Goal: Find contact information: Find contact information

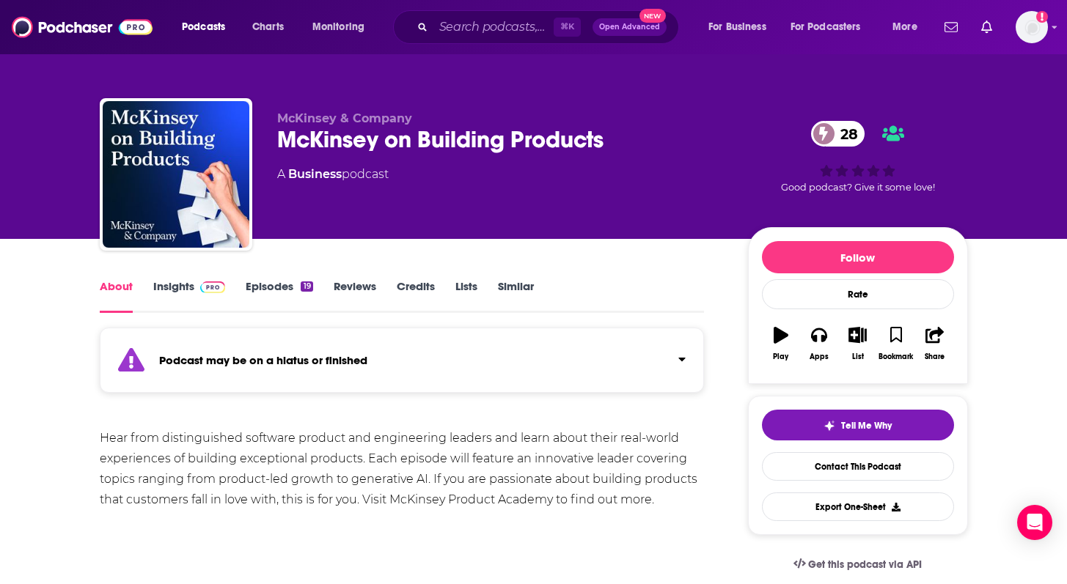
click at [281, 279] on link "Episodes 19" at bounding box center [279, 296] width 67 height 34
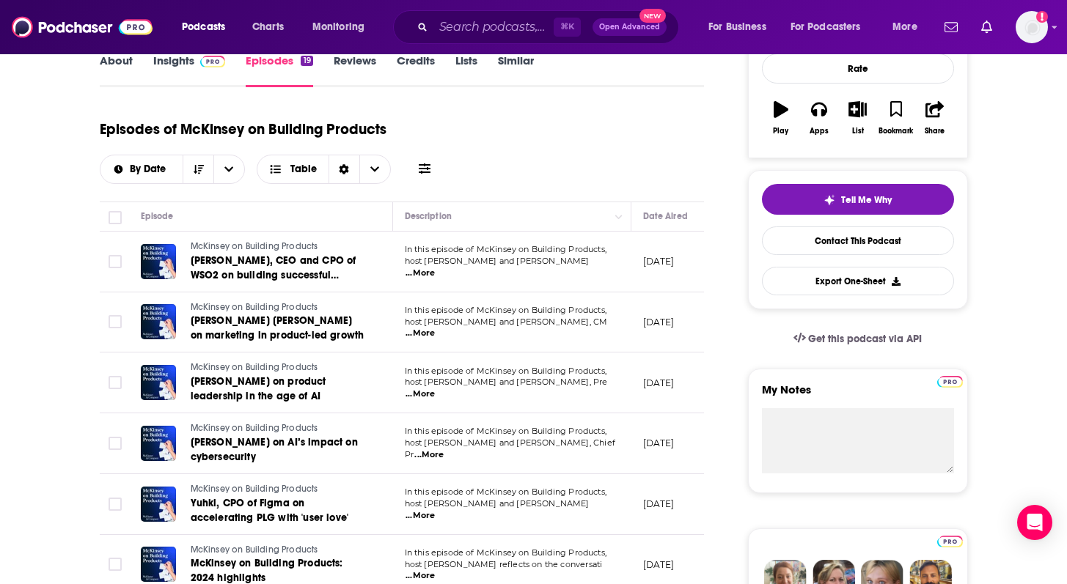
scroll to position [228, 0]
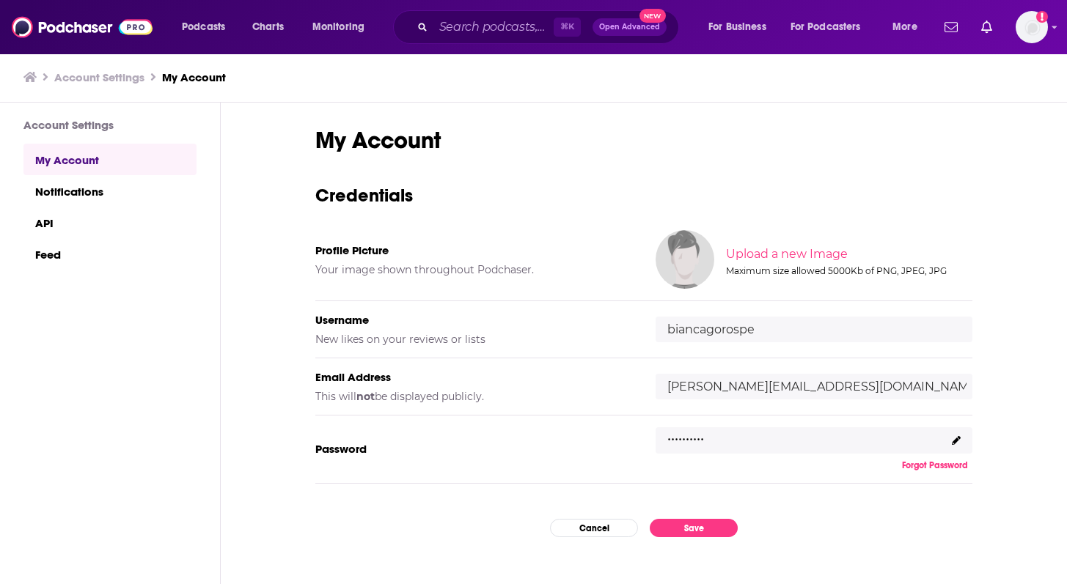
click at [470, 40] on div "⌘ K Open Advanced New" at bounding box center [536, 27] width 286 height 34
click at [468, 37] on input "Search podcasts, credits, & more..." at bounding box center [493, 26] width 120 height 23
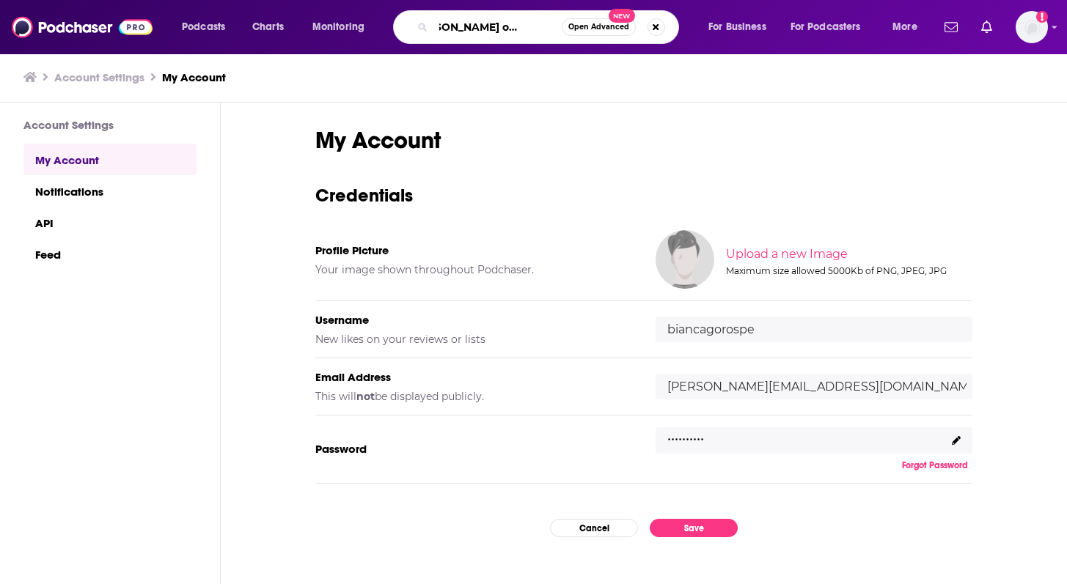
type input "mckinsey on build products"
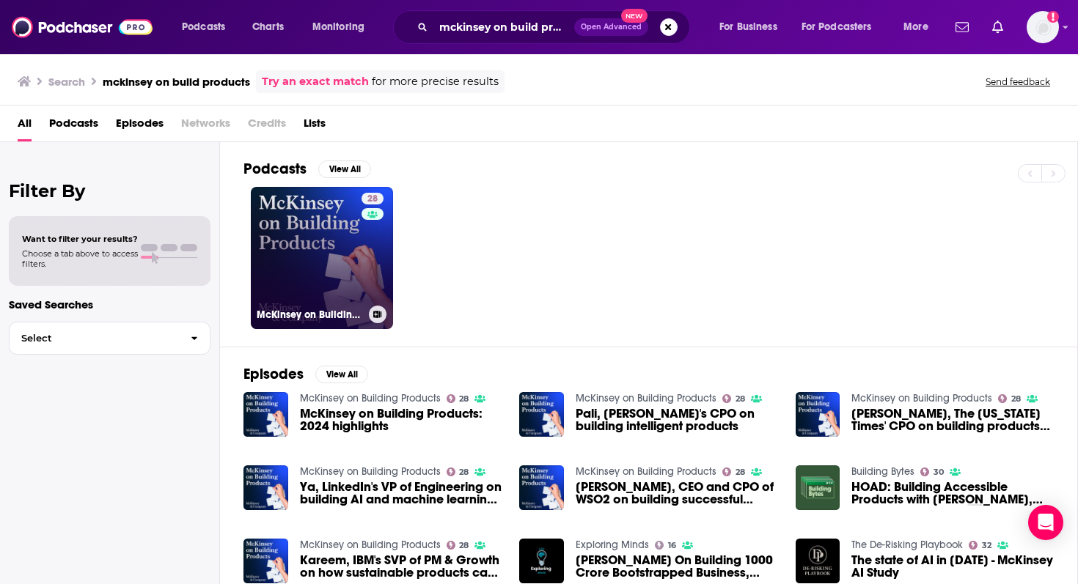
click at [353, 268] on link "28 McKinsey on Building Products" at bounding box center [322, 258] width 142 height 142
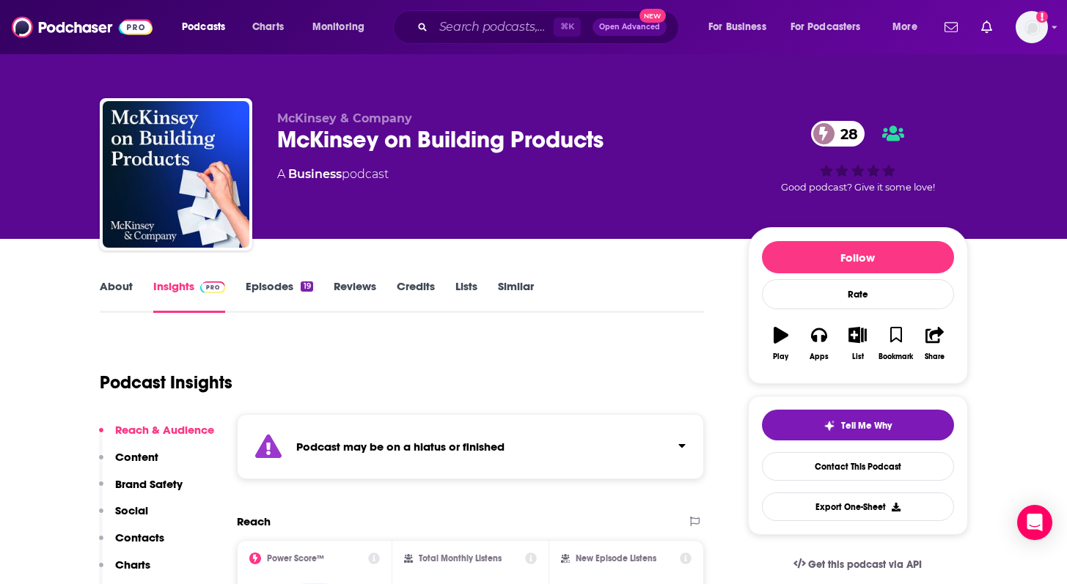
click at [267, 295] on link "Episodes 19" at bounding box center [279, 296] width 67 height 34
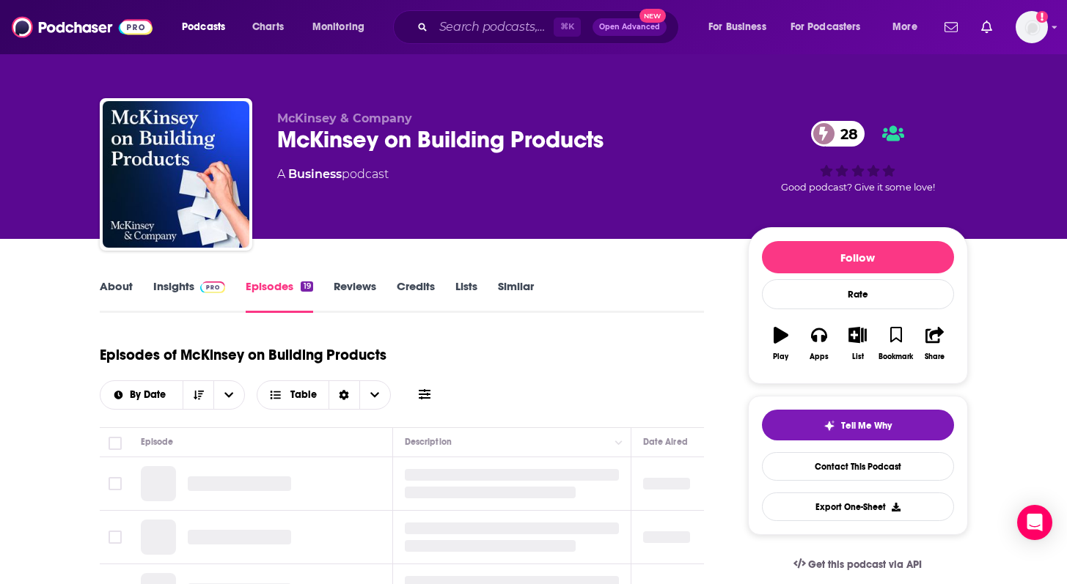
click at [169, 280] on link "Insights" at bounding box center [189, 296] width 73 height 34
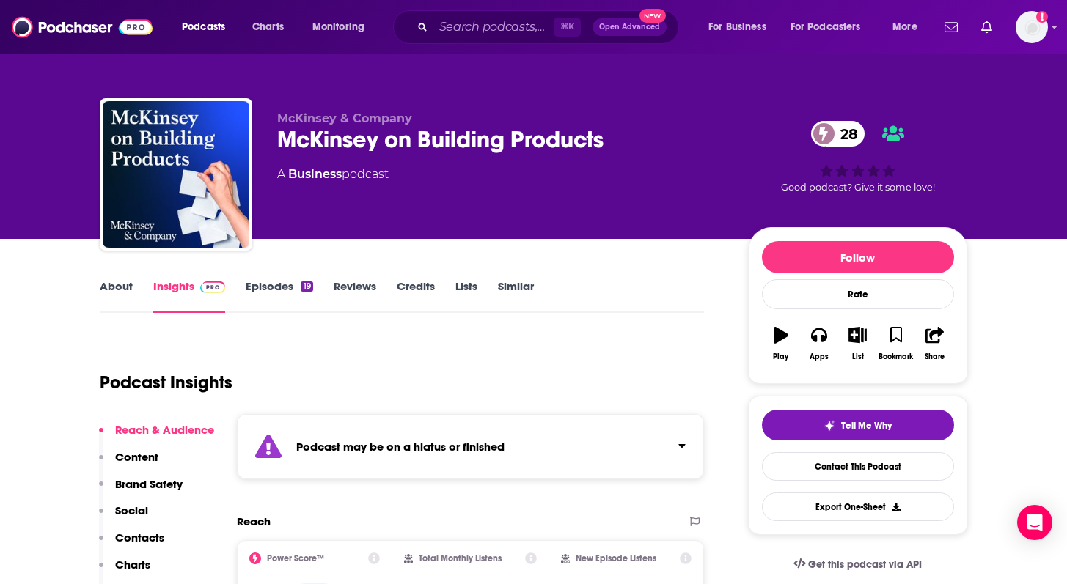
scroll to position [202, 0]
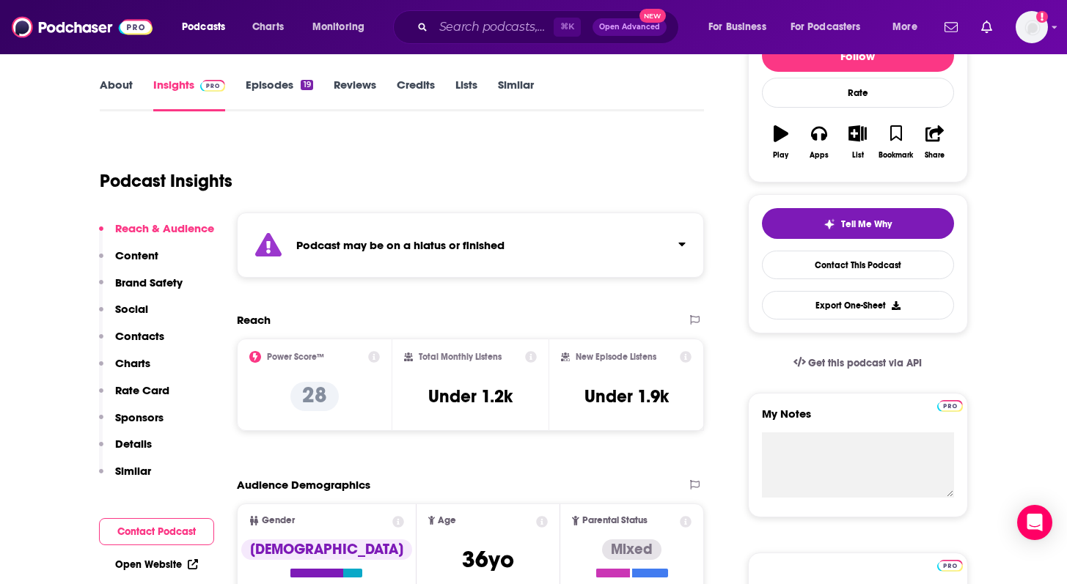
click at [271, 92] on link "Episodes 19" at bounding box center [279, 95] width 67 height 34
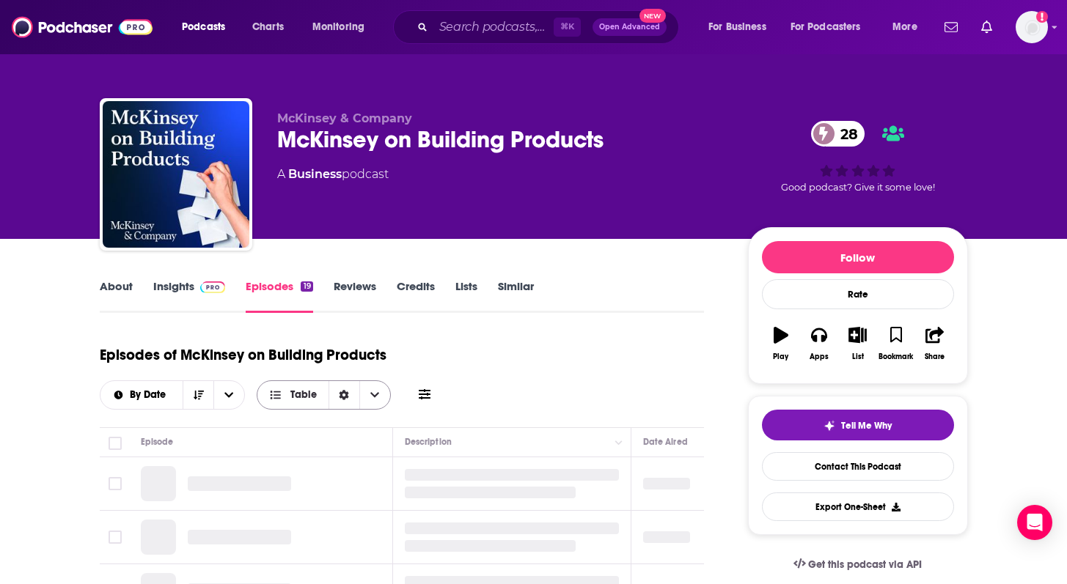
scroll to position [196, 0]
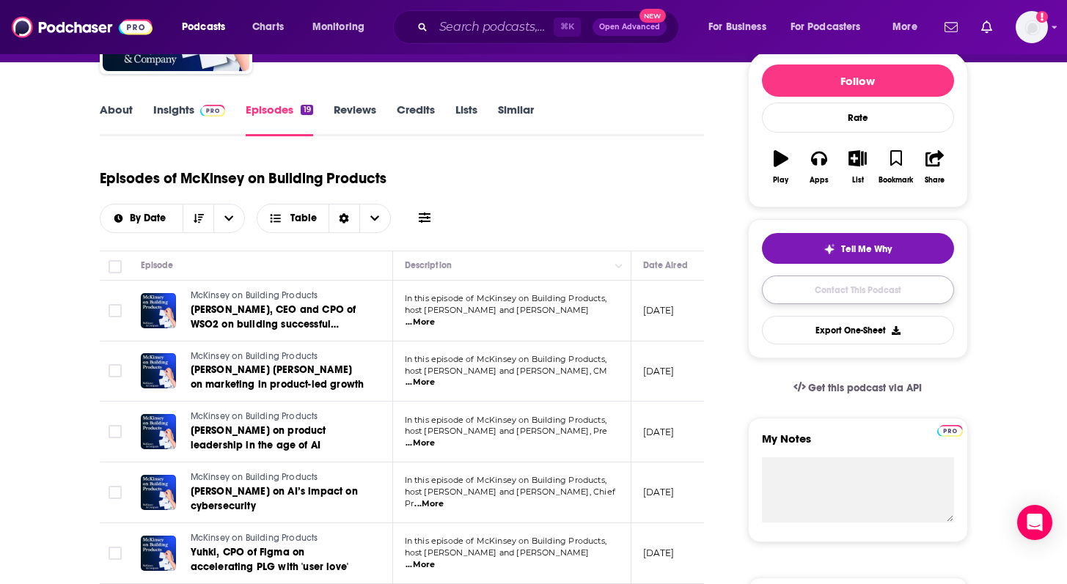
click at [896, 277] on link "Contact This Podcast" at bounding box center [858, 290] width 192 height 29
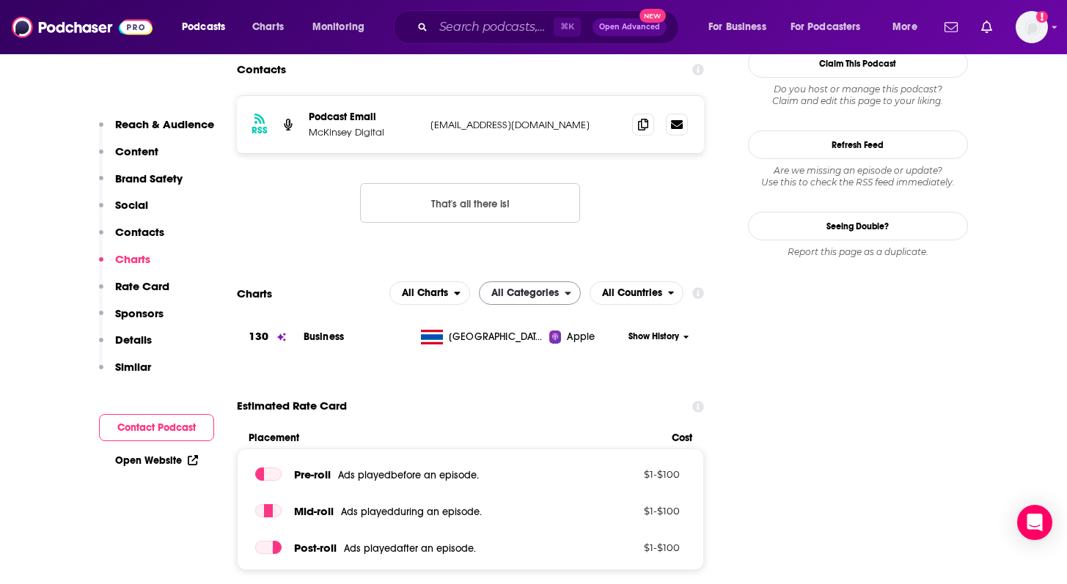
scroll to position [1311, 0]
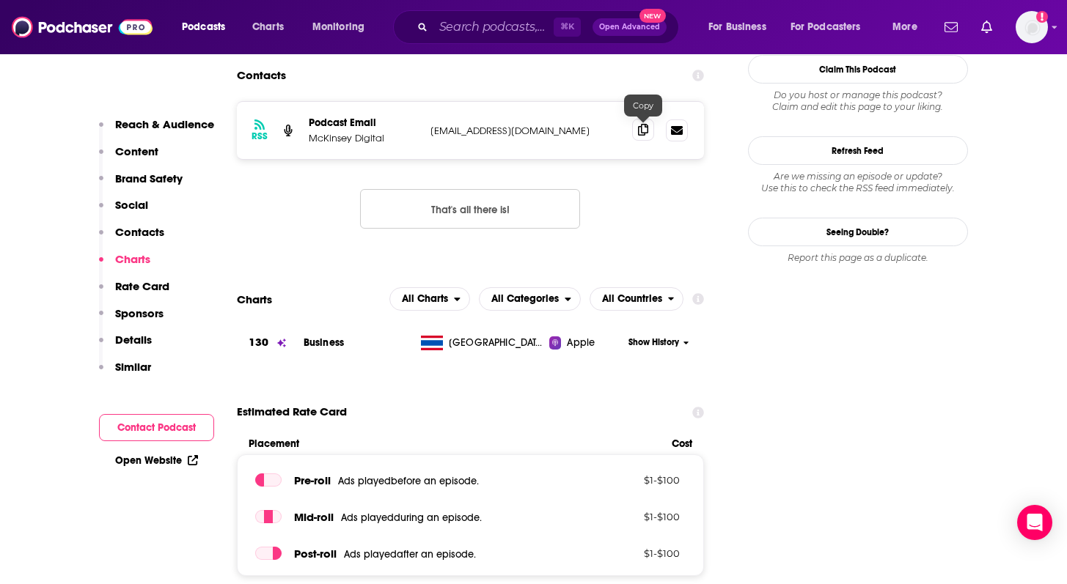
click at [646, 132] on icon at bounding box center [643, 130] width 10 height 12
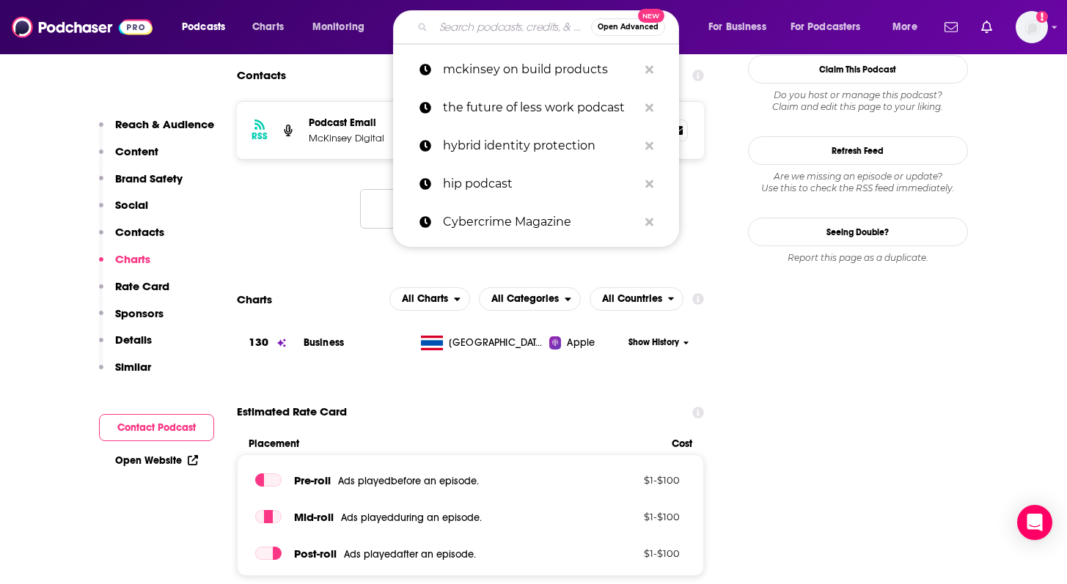
click at [496, 23] on input "Search podcasts, credits, & more..." at bounding box center [512, 26] width 158 height 23
paste input "Infinite Curiosity Pod"
type input "Infinite Curiosity Pod"
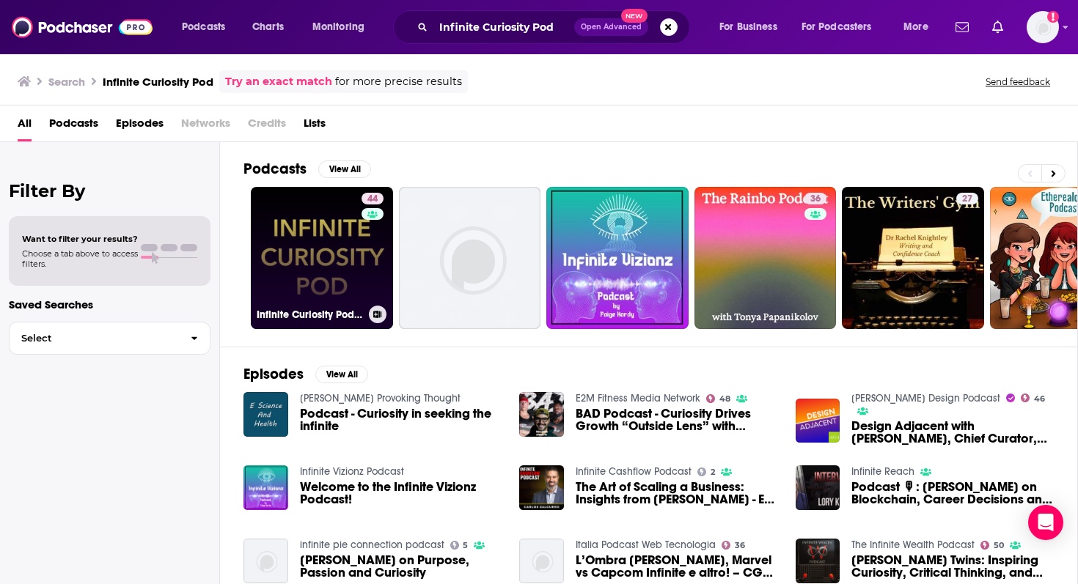
click at [286, 252] on link "44 Infinite Curiosity Pod with [PERSON_NAME]" at bounding box center [322, 258] width 142 height 142
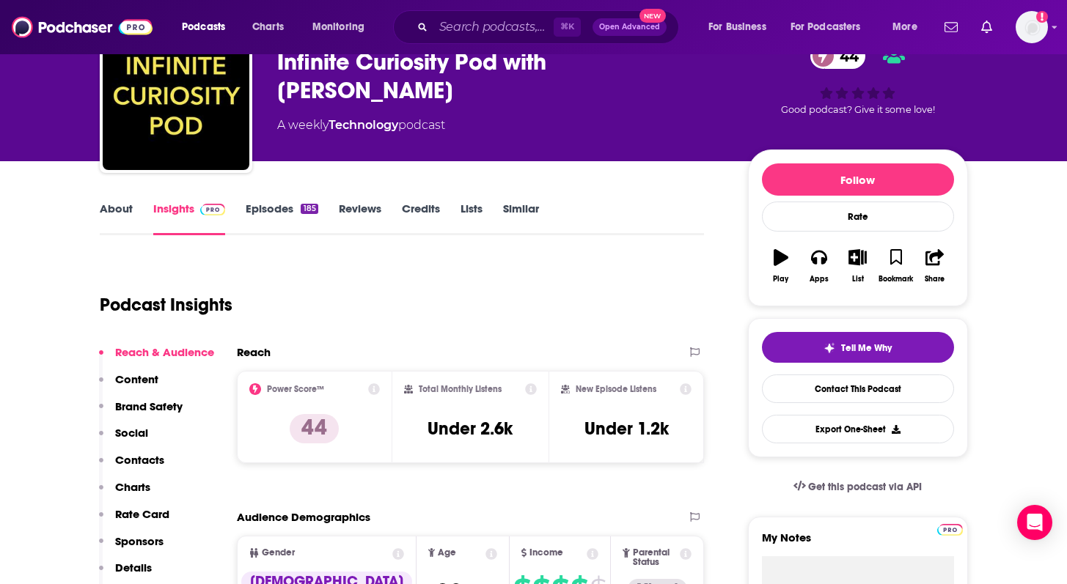
scroll to position [86, 0]
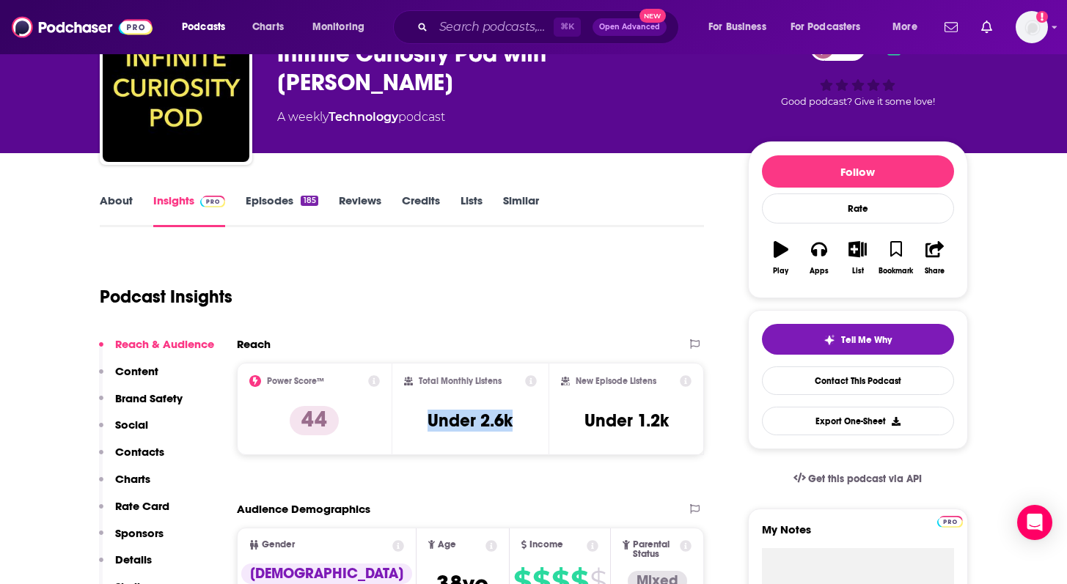
drag, startPoint x: 416, startPoint y: 416, endPoint x: 532, endPoint y: 418, distance: 116.6
click at [533, 418] on div "Total Monthly Listens Under 2.6k" at bounding box center [470, 408] width 133 height 67
copy h3 "Under 2.6k"
click at [119, 194] on link "About" at bounding box center [116, 211] width 33 height 34
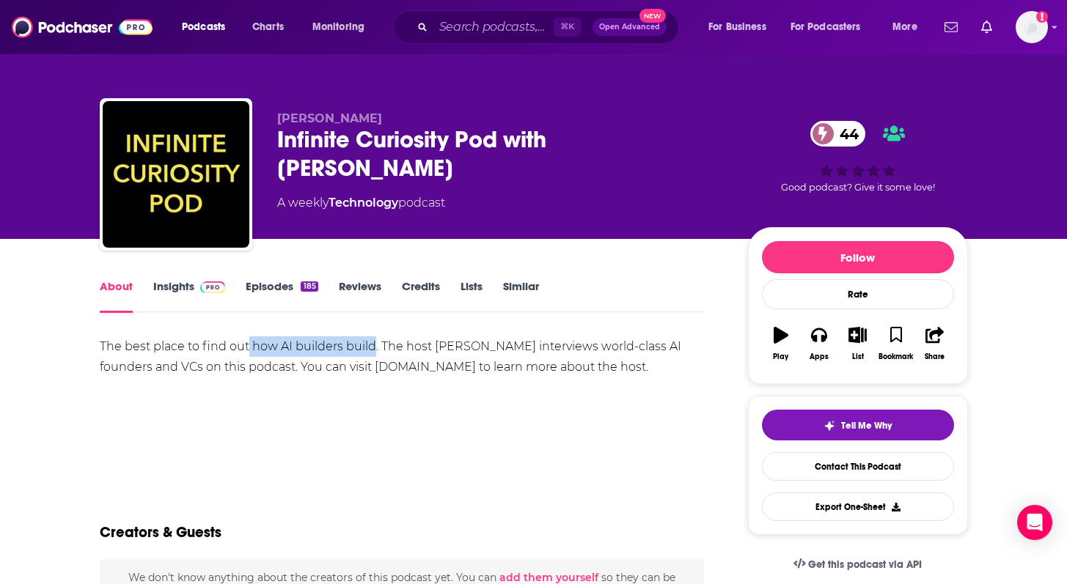
drag, startPoint x: 248, startPoint y: 345, endPoint x: 374, endPoint y: 346, distance: 126.1
click at [374, 346] on div "The best place to find out how AI builders build. The host [PERSON_NAME] interv…" at bounding box center [402, 356] width 605 height 41
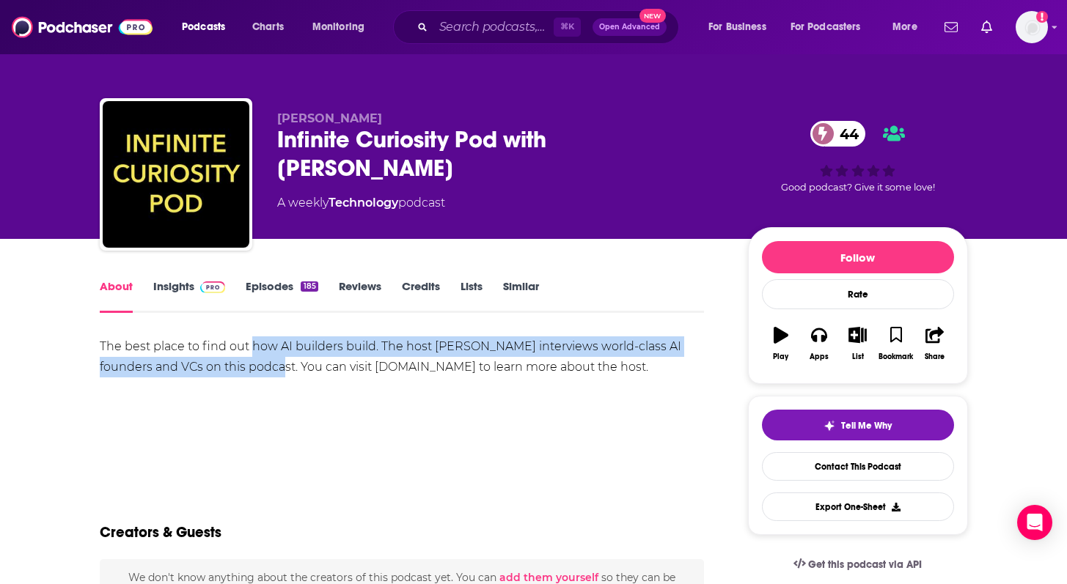
drag, startPoint x: 284, startPoint y: 368, endPoint x: 250, endPoint y: 339, distance: 44.7
click at [249, 339] on div "The best place to find out how AI builders build. The host [PERSON_NAME] interv…" at bounding box center [402, 356] width 605 height 41
copy div "how AI builders build. The host [PERSON_NAME] interviews world-class AI founder…"
click at [282, 283] on link "Episodes 185" at bounding box center [282, 296] width 72 height 34
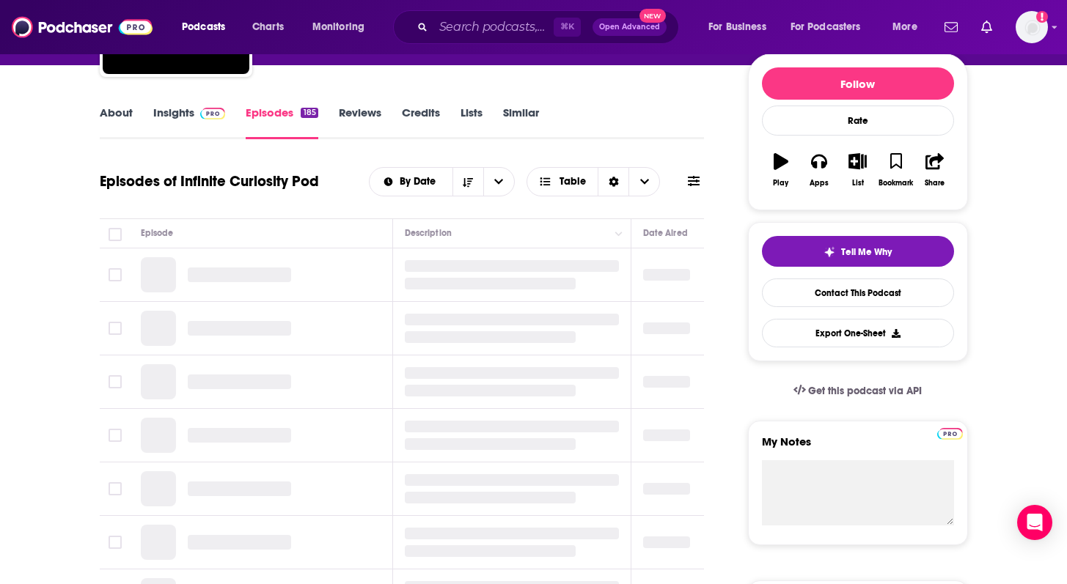
scroll to position [177, 0]
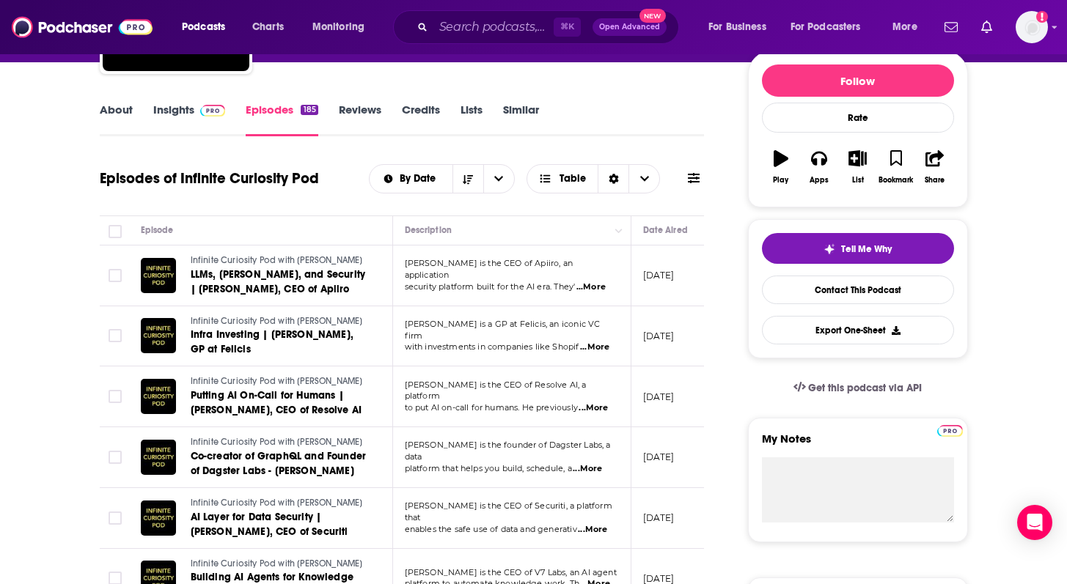
click at [597, 342] on span "...More" at bounding box center [594, 348] width 29 height 12
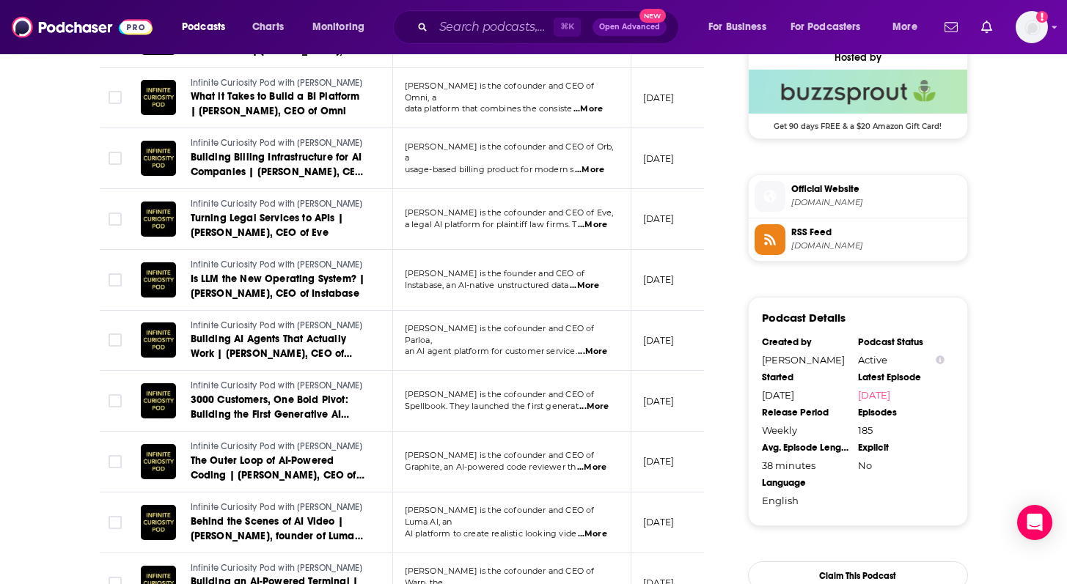
scroll to position [1300, 0]
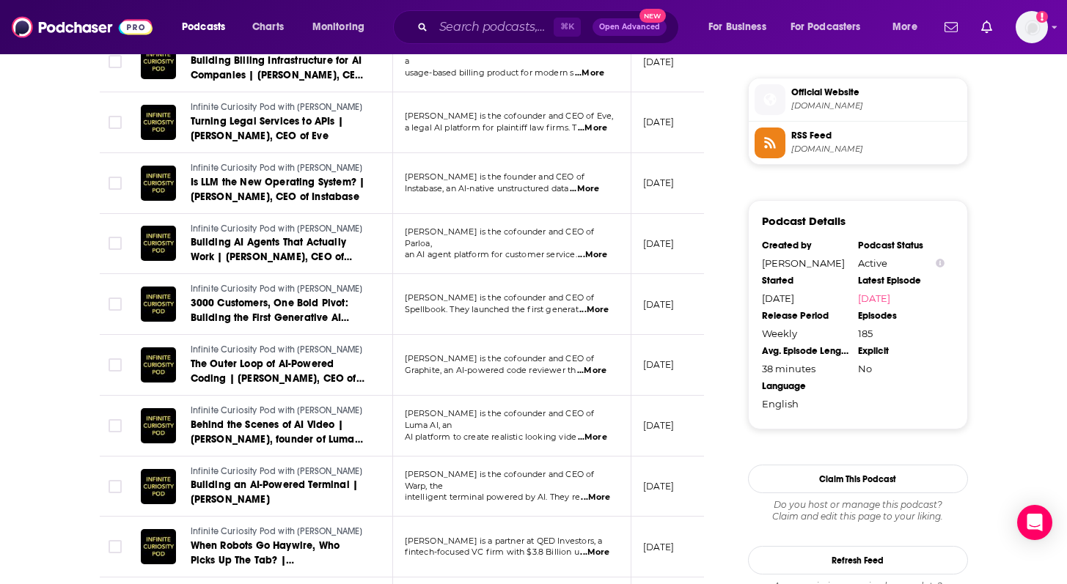
drag, startPoint x: 487, startPoint y: 238, endPoint x: 609, endPoint y: 39, distance: 234.0
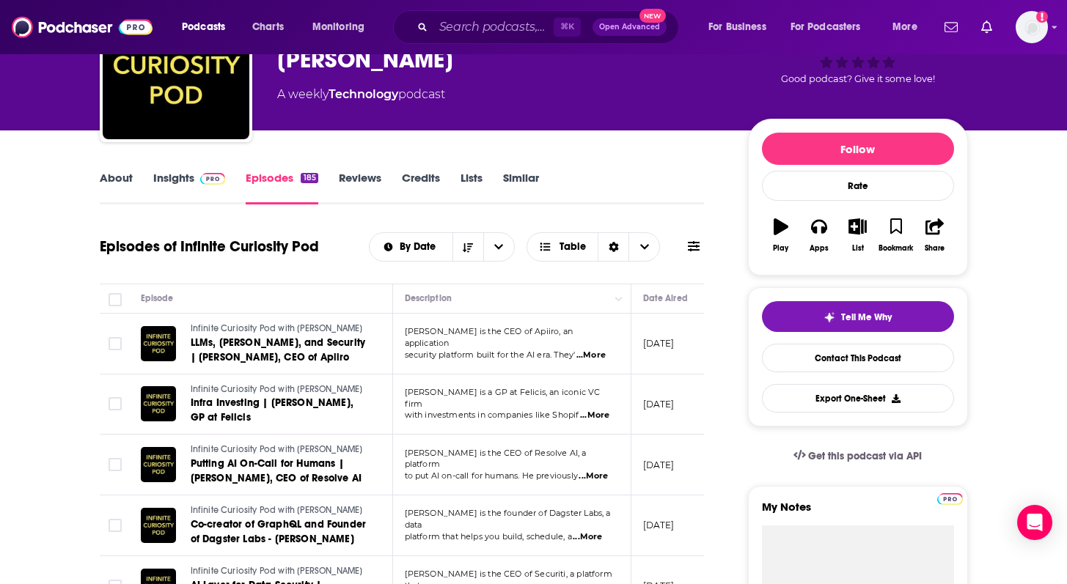
scroll to position [120, 0]
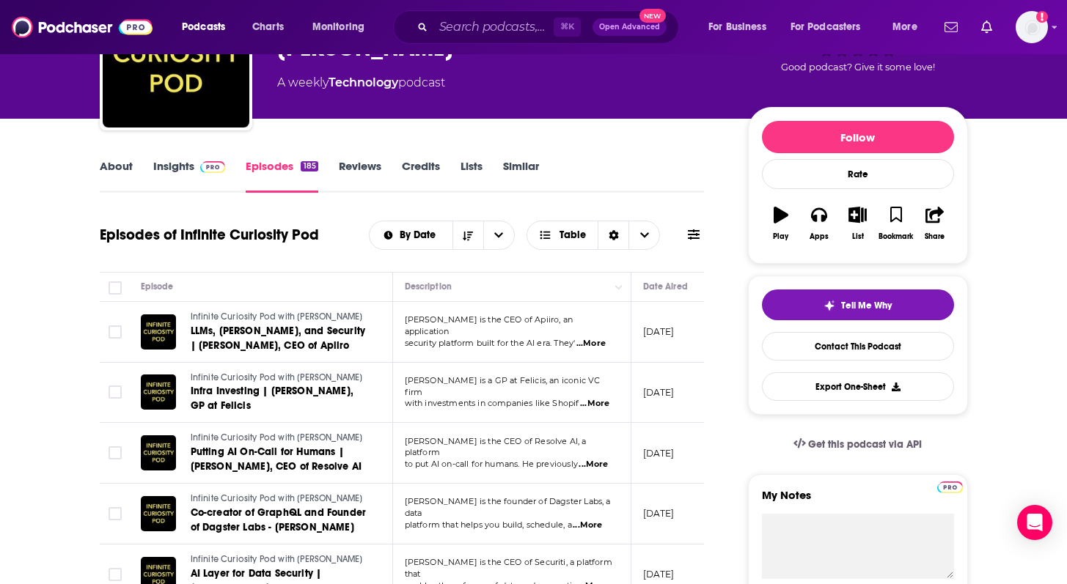
click at [592, 338] on span "...More" at bounding box center [590, 344] width 29 height 12
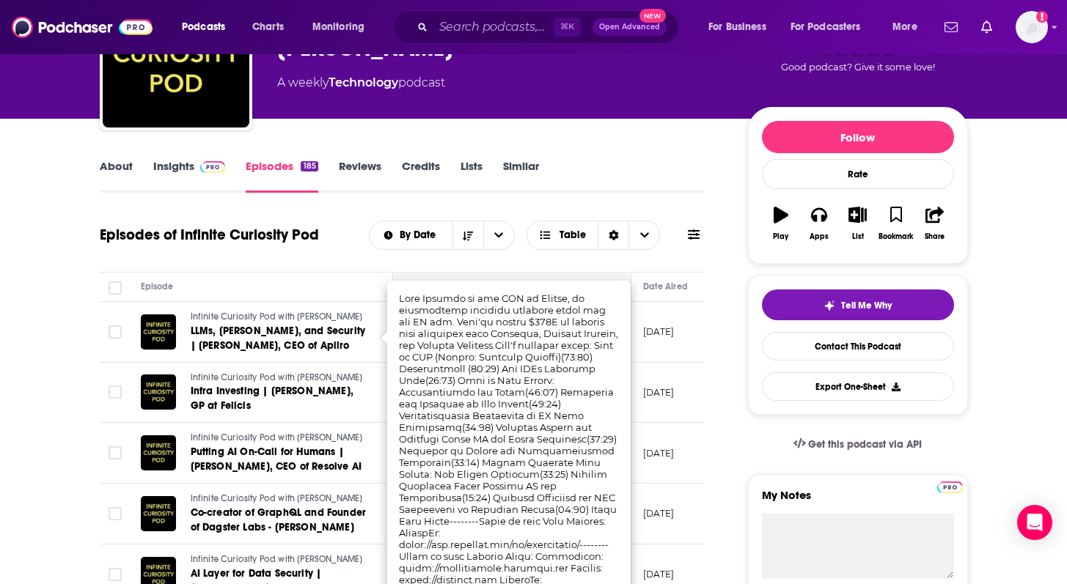
click at [558, 274] on th "Description" at bounding box center [512, 287] width 238 height 29
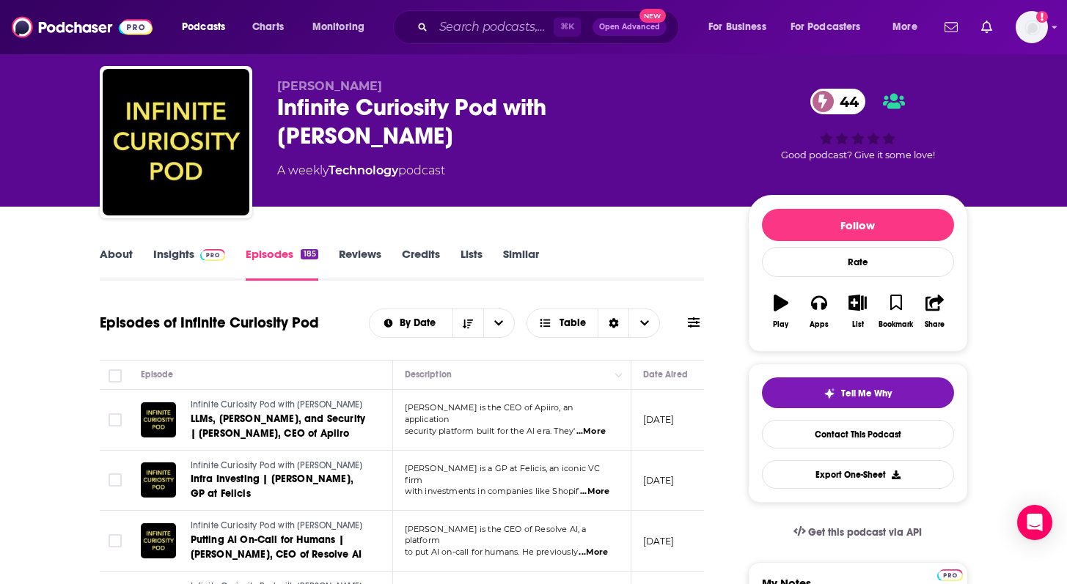
scroll to position [0, 0]
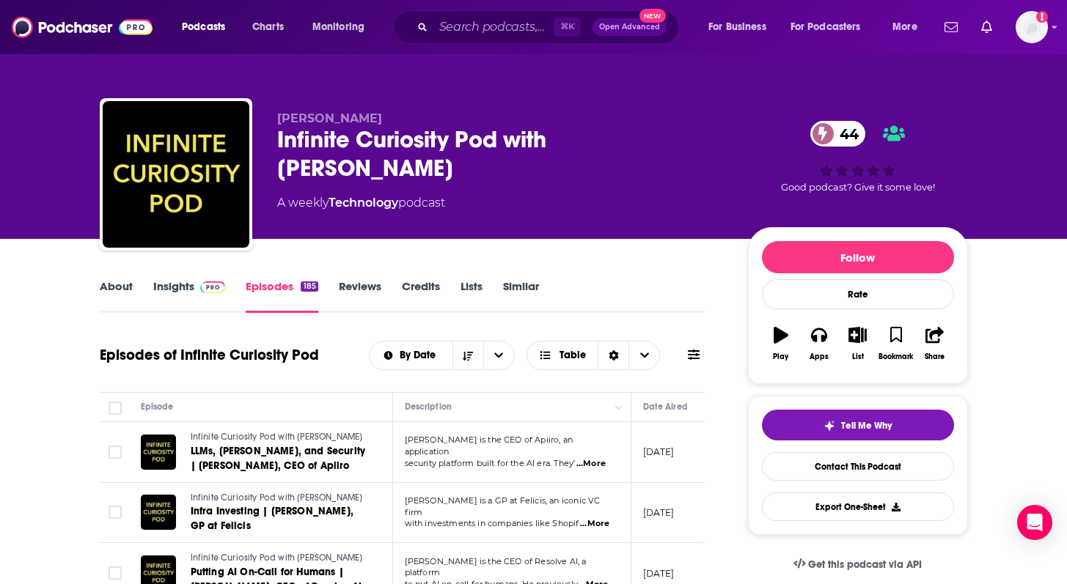
click at [119, 282] on link "About" at bounding box center [116, 296] width 33 height 34
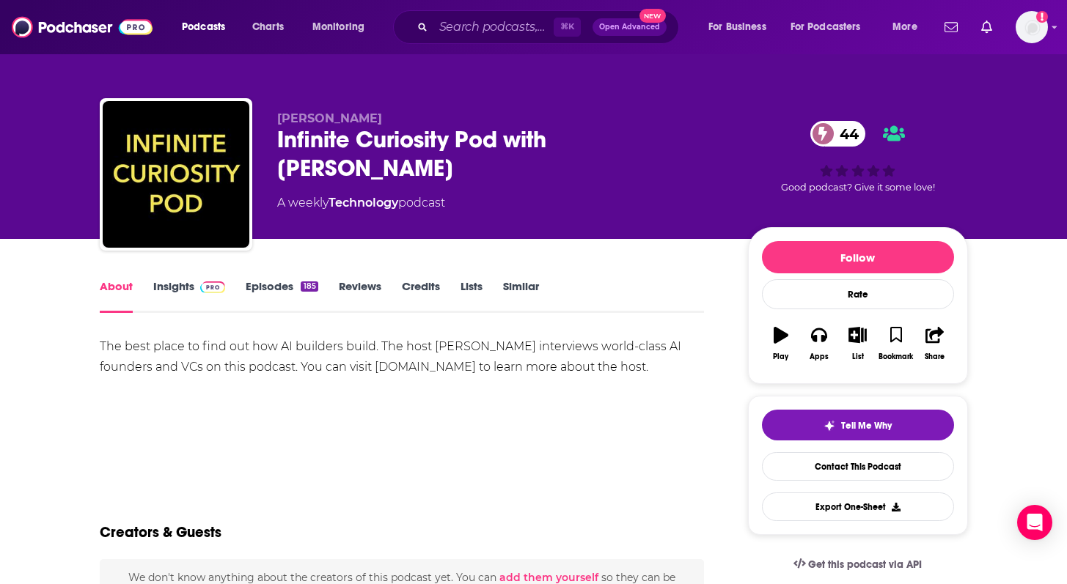
click at [333, 345] on div "The best place to find out how AI builders build. The host [PERSON_NAME] interv…" at bounding box center [402, 356] width 605 height 41
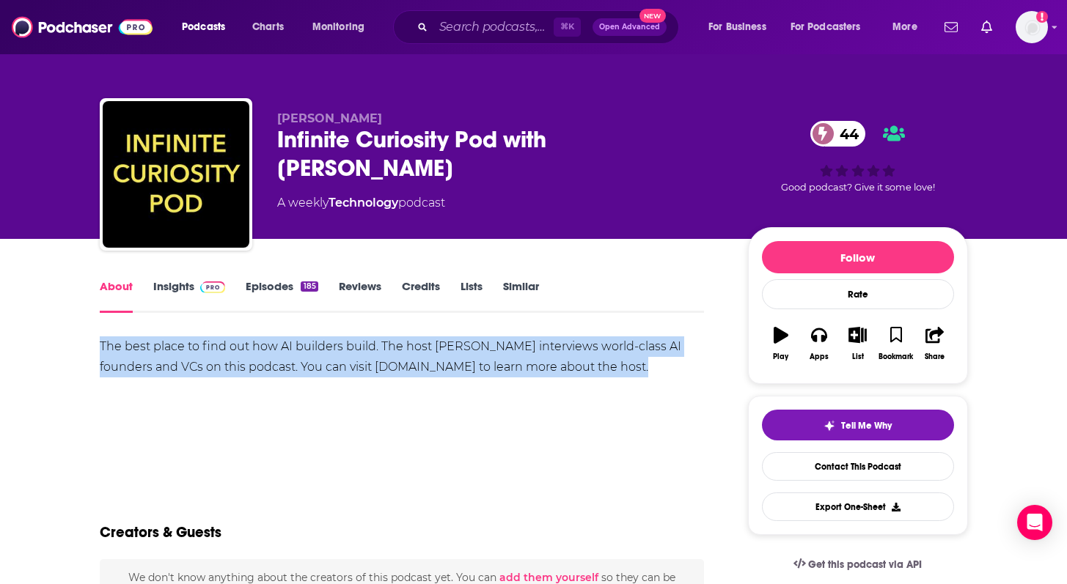
click at [333, 345] on div "The best place to find out how AI builders build. The host [PERSON_NAME] interv…" at bounding box center [402, 356] width 605 height 41
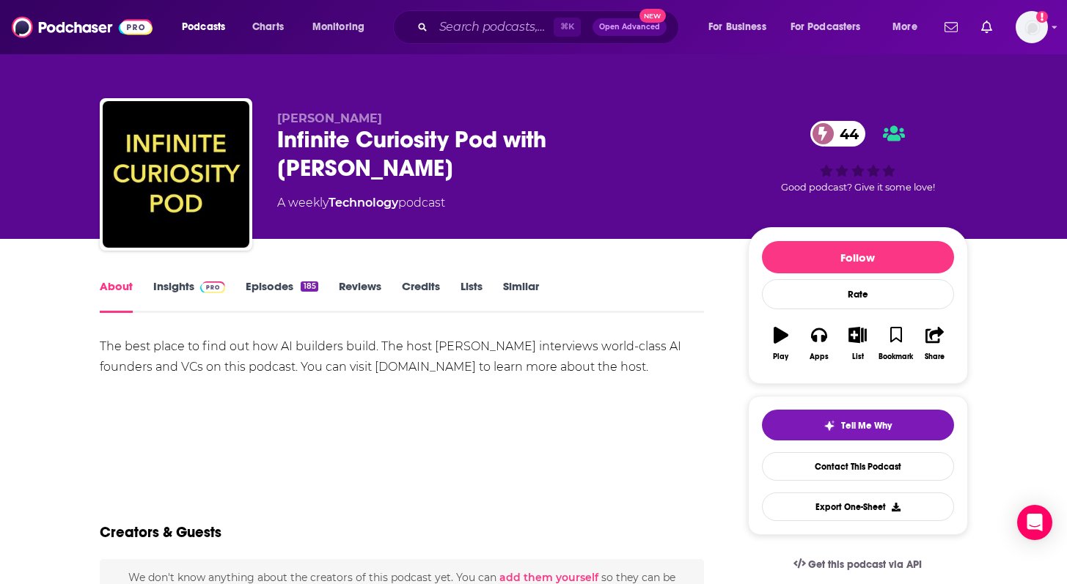
click at [333, 345] on div "The best place to find out how AI builders build. The host [PERSON_NAME] interv…" at bounding box center [402, 356] width 605 height 41
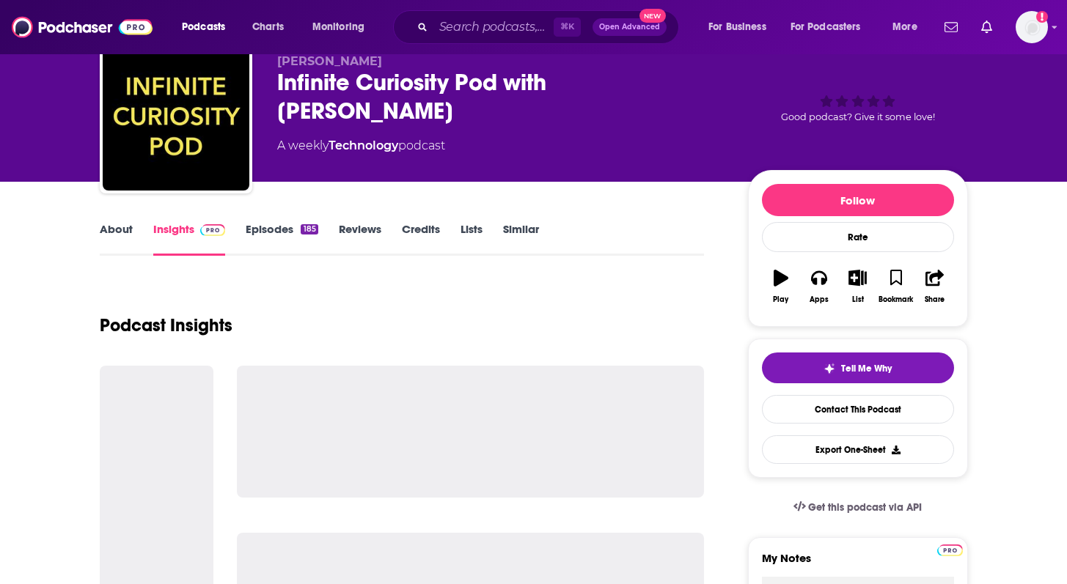
scroll to position [58, 0]
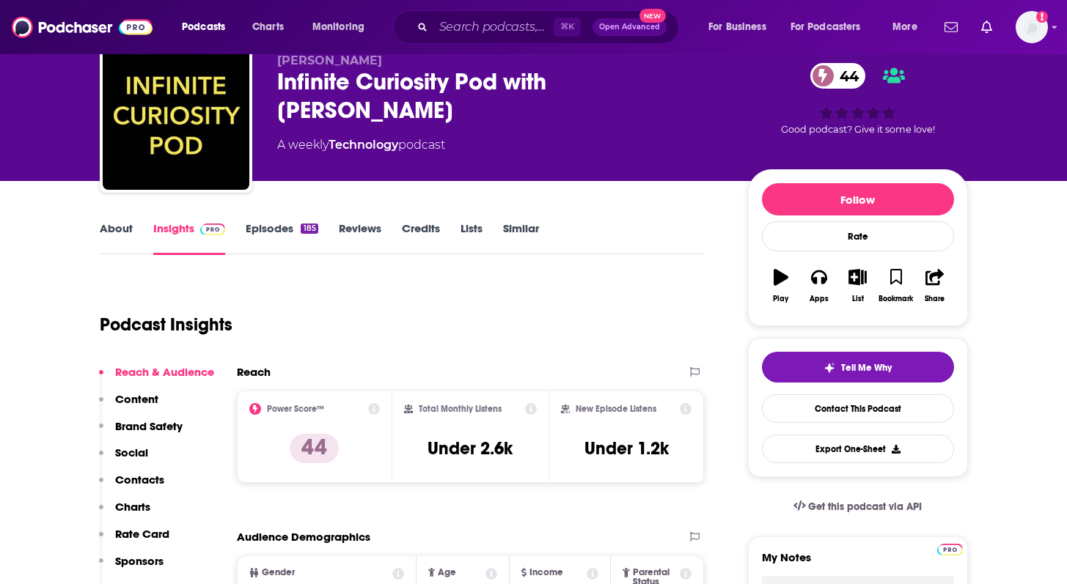
click at [271, 229] on link "Episodes 185" at bounding box center [282, 238] width 72 height 34
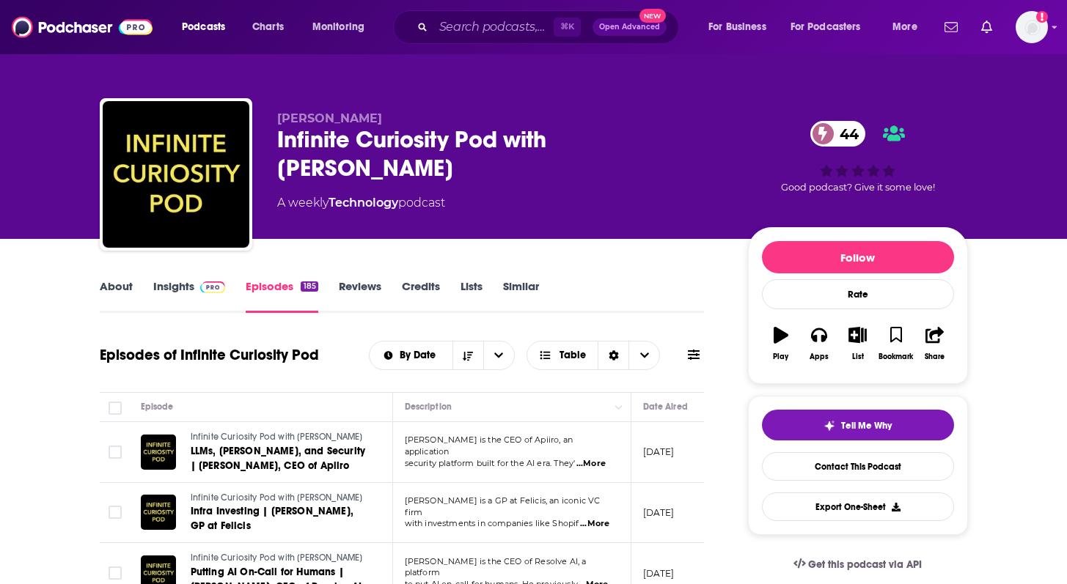
click at [111, 287] on link "About" at bounding box center [116, 296] width 33 height 34
